Goal: Book appointment/travel/reservation

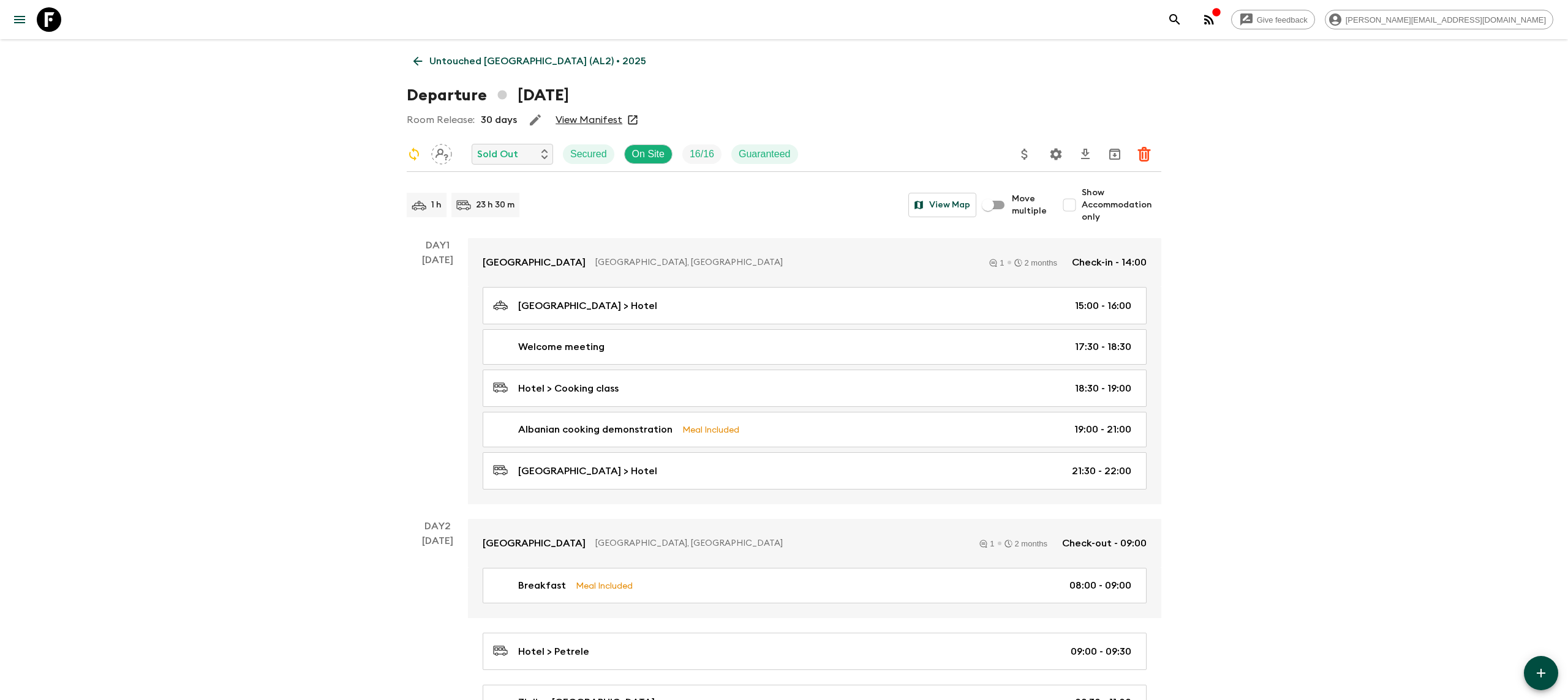
click at [65, 22] on link at bounding box center [49, 19] width 34 height 34
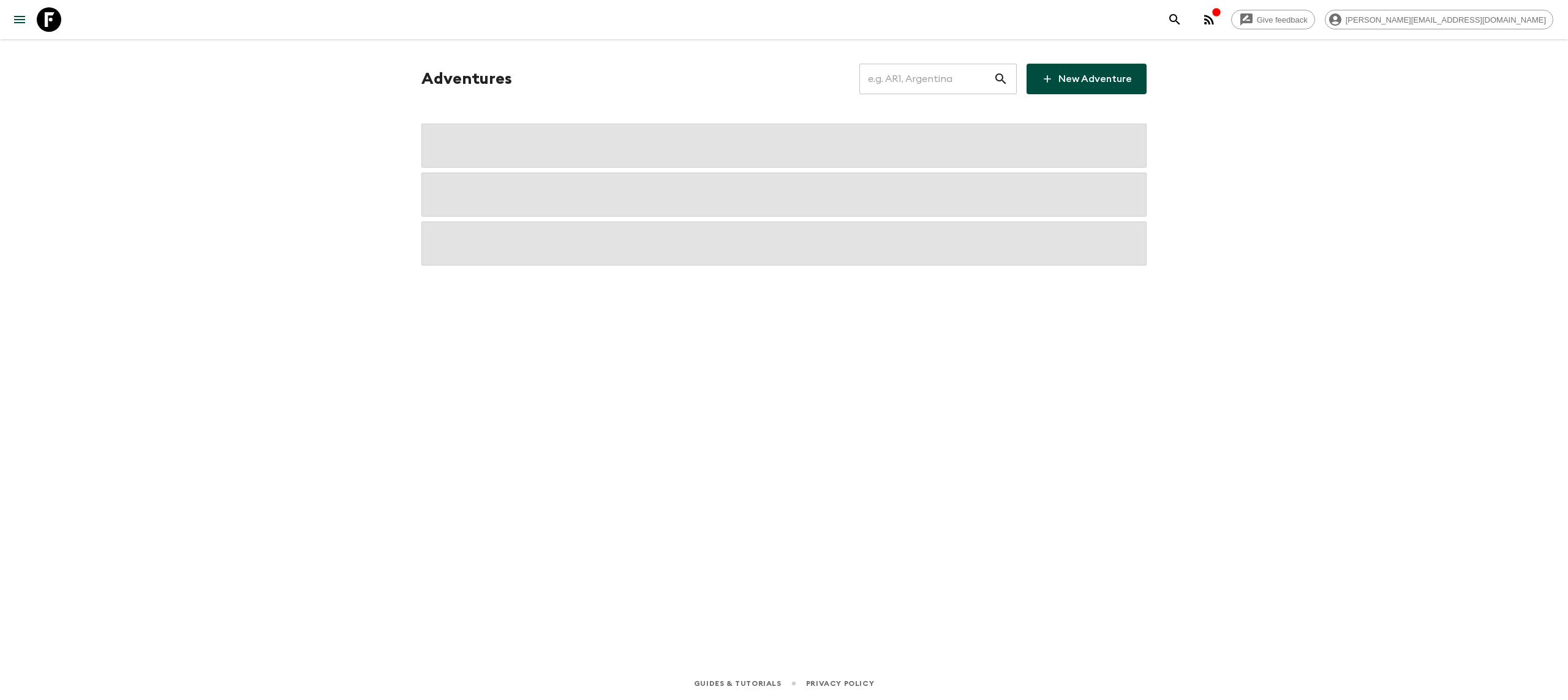
click at [968, 92] on input "text" at bounding box center [927, 78] width 134 height 34
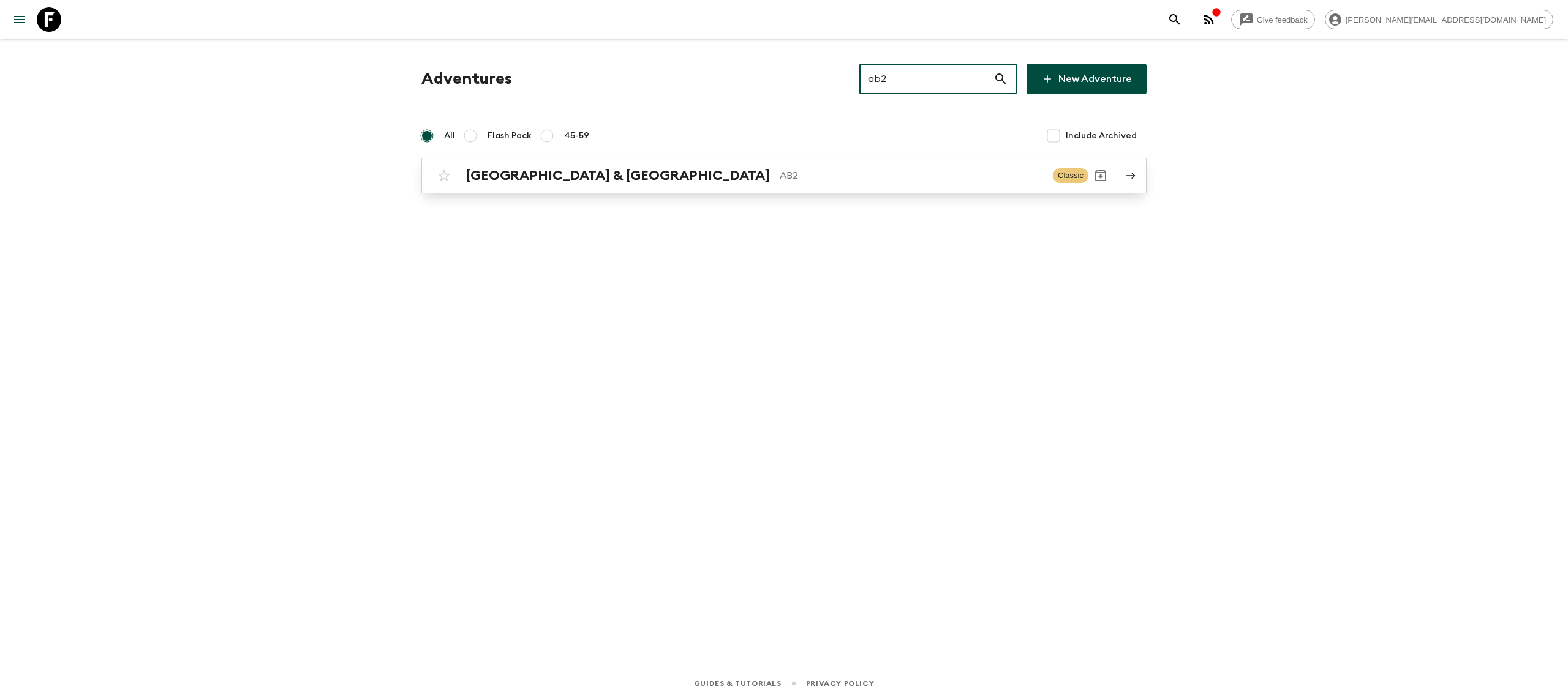
type input "ab2"
click at [584, 176] on div "Argentina & [GEOGRAPHIC_DATA] AB2" at bounding box center [754, 176] width 577 height 16
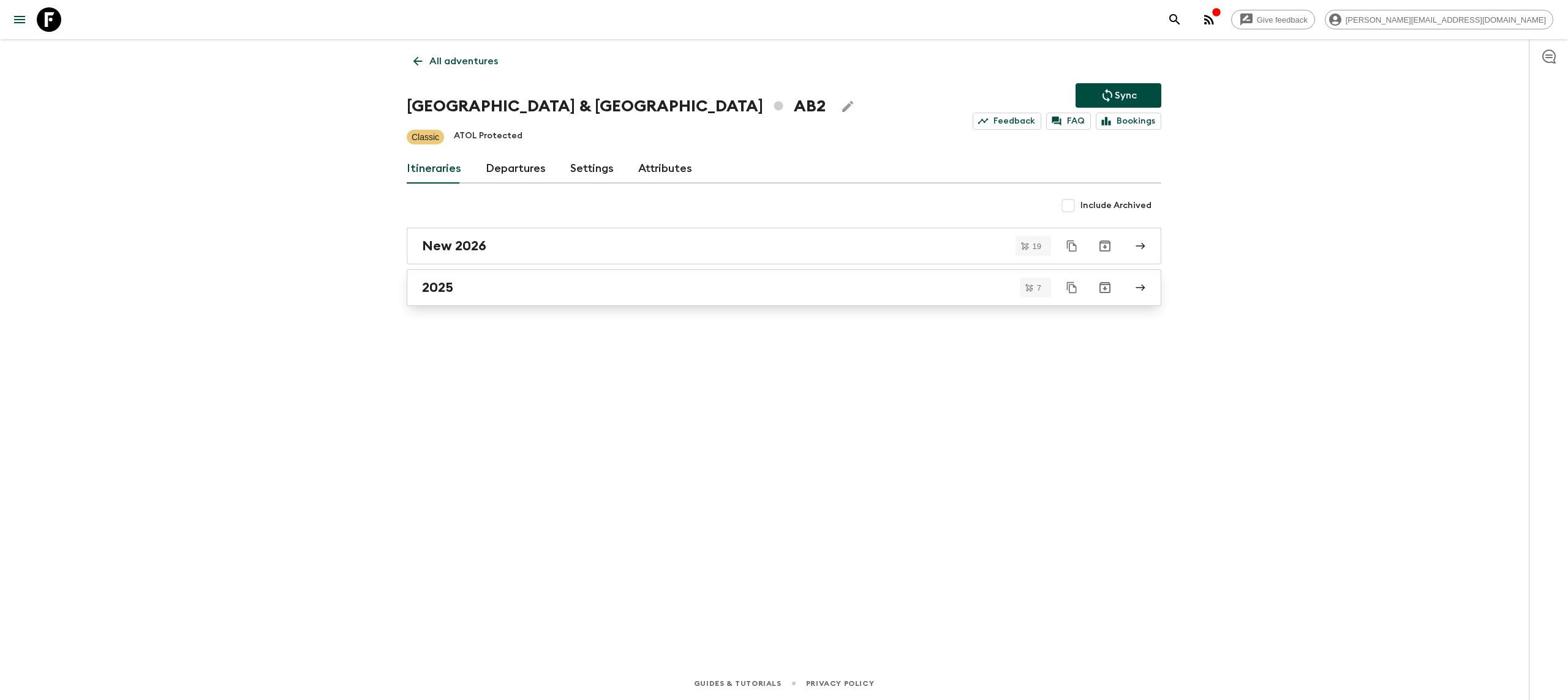
click at [519, 290] on div "2025" at bounding box center [772, 288] width 700 height 16
